Goal: Information Seeking & Learning: Learn about a topic

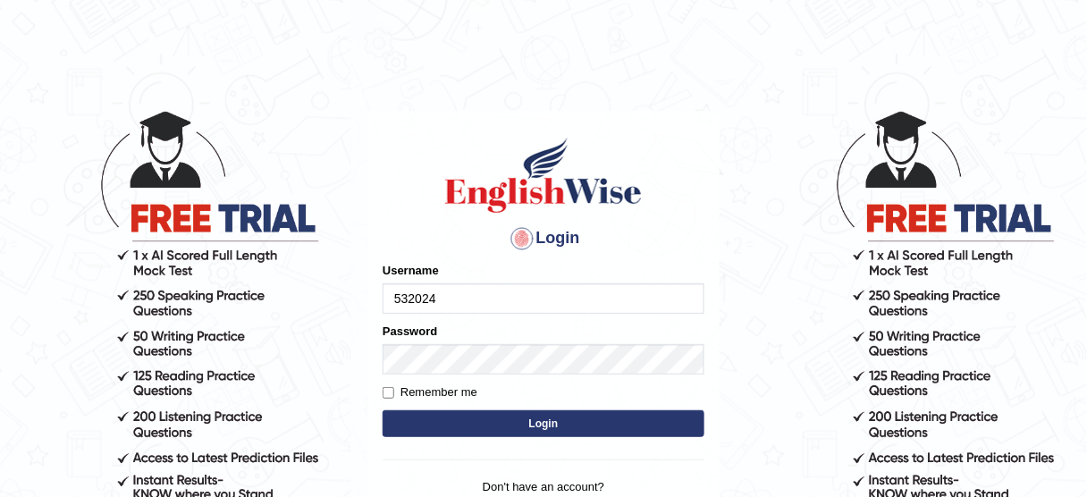
click at [456, 301] on input "532024" at bounding box center [544, 298] width 322 height 30
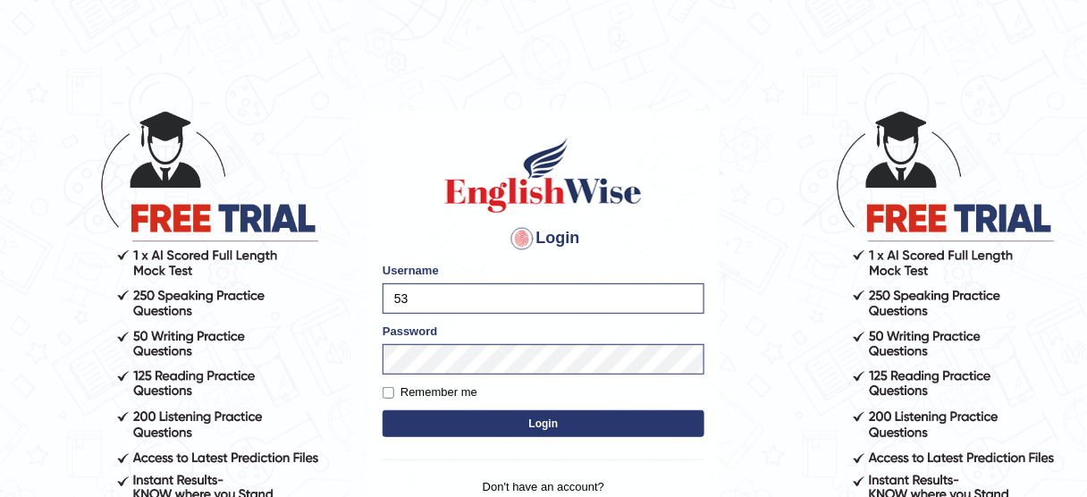
type input "5"
type input "MerwinBalmores"
click at [634, 425] on button "Login" at bounding box center [544, 423] width 322 height 27
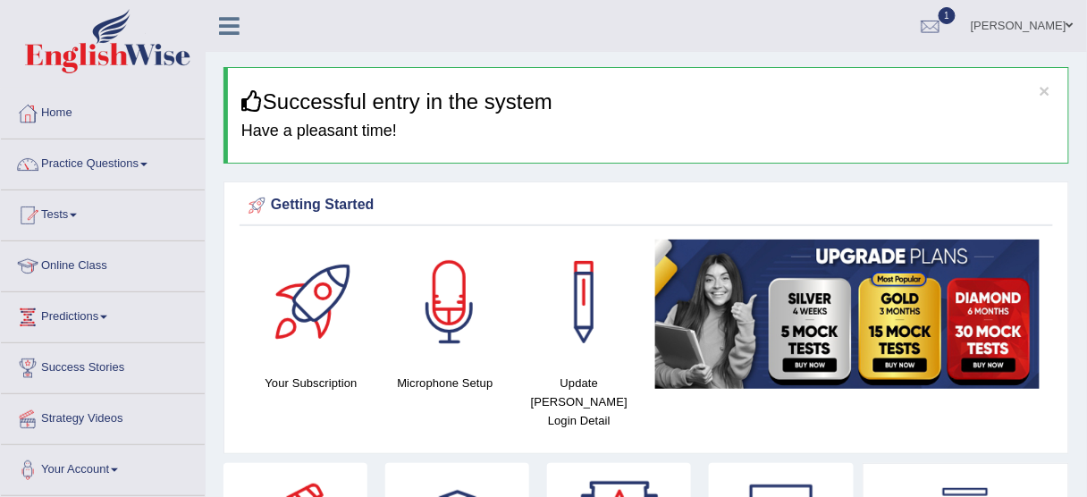
click at [76, 268] on link "Online Class" at bounding box center [103, 263] width 204 height 45
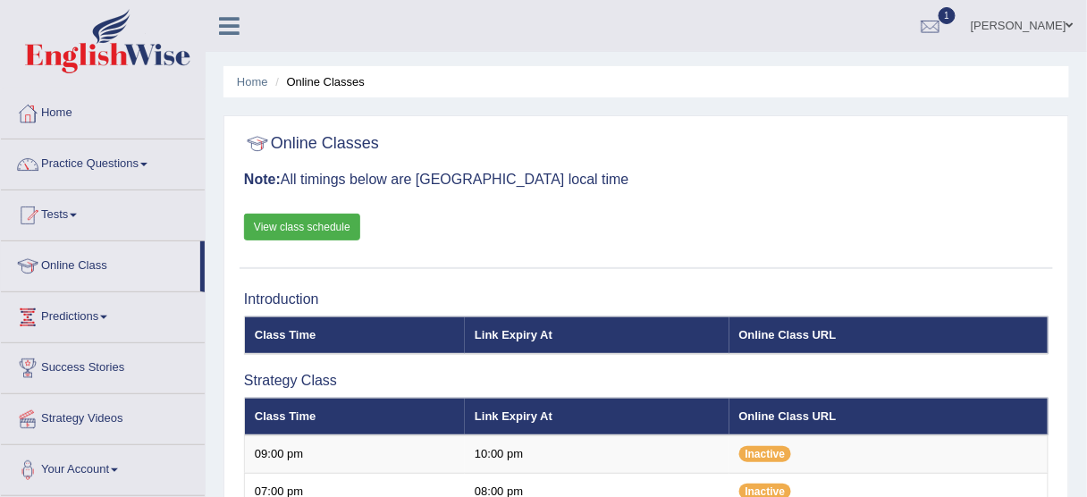
click at [340, 223] on link "View class schedule" at bounding box center [302, 227] width 116 height 27
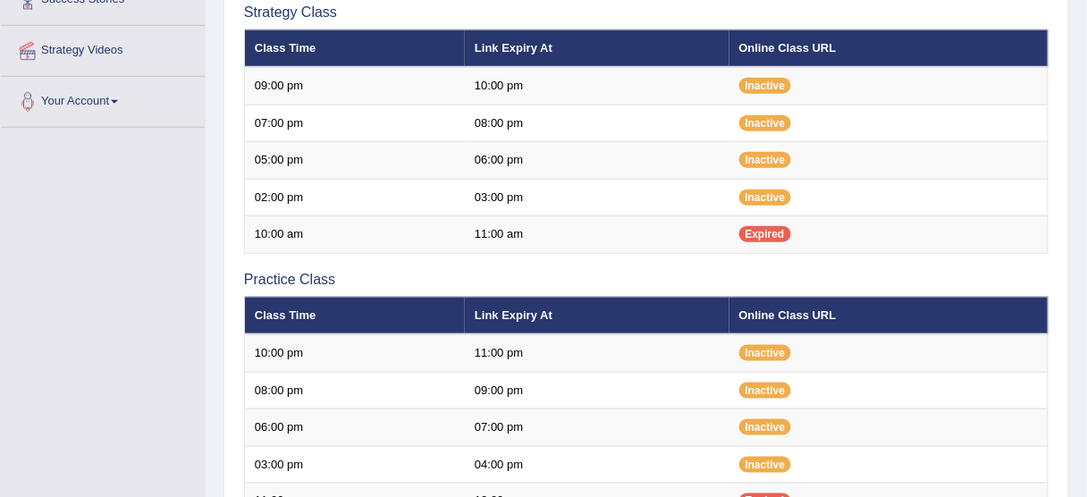
scroll to position [346, 0]
